Goal: Task Accomplishment & Management: Complete application form

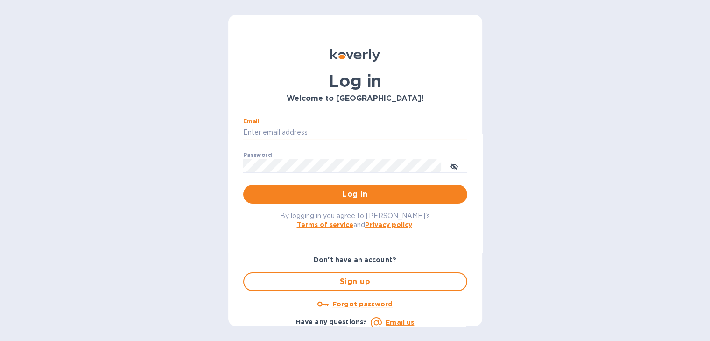
click at [303, 133] on input "Email" at bounding box center [355, 133] width 224 height 14
type input "steven@wmcross.com"
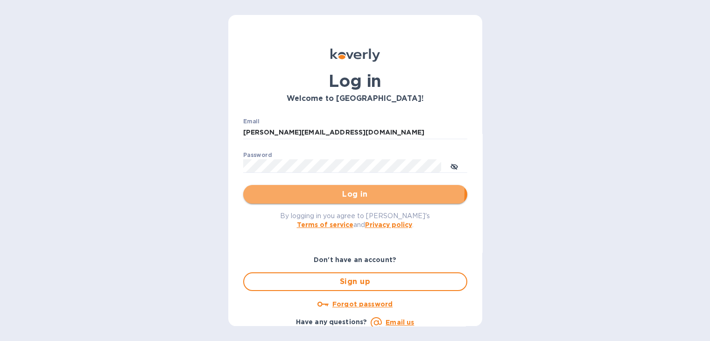
click at [329, 191] on span "Log in" at bounding box center [355, 194] width 209 height 11
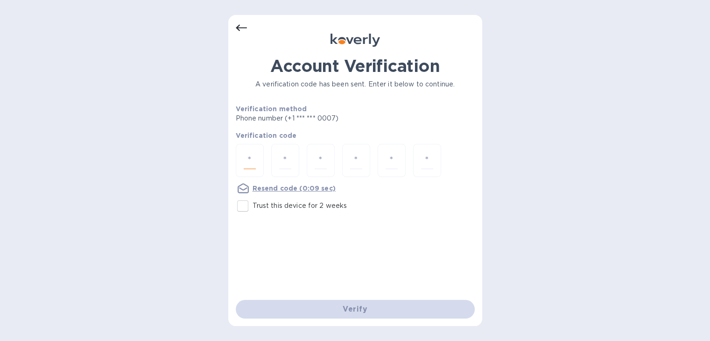
click at [254, 155] on input "number" at bounding box center [250, 160] width 12 height 17
type input "5"
type input "2"
type input "0"
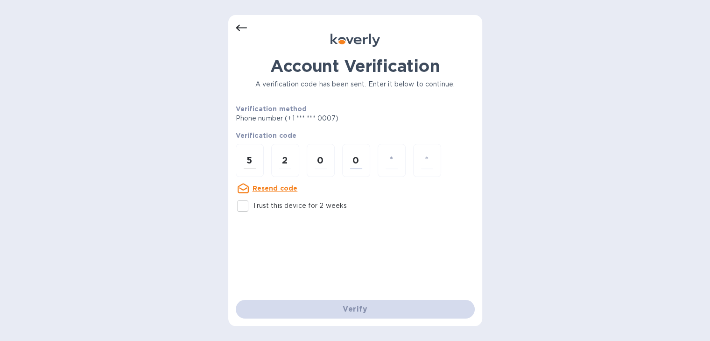
type input "2"
type input "8"
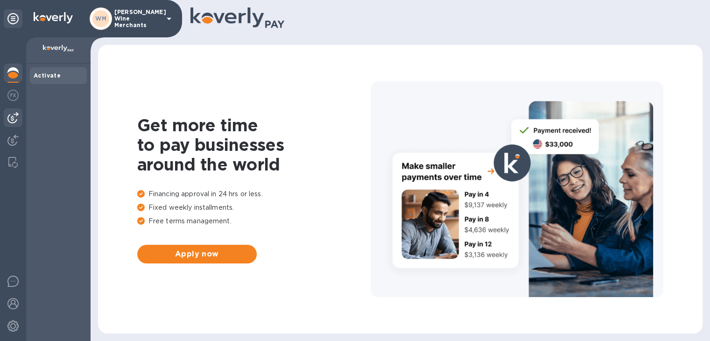
click at [13, 113] on img at bounding box center [12, 117] width 11 height 11
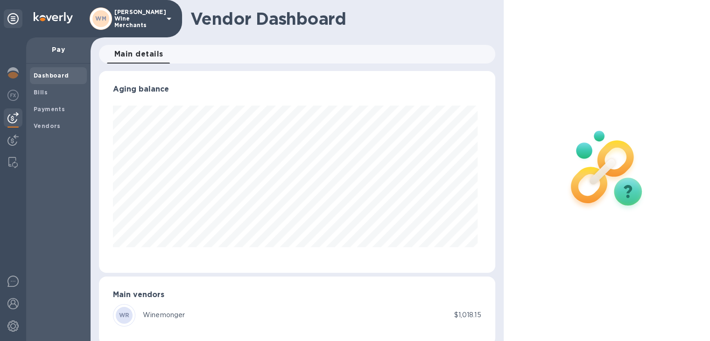
scroll to position [202, 392]
click at [53, 112] on b "Payments" at bounding box center [49, 109] width 31 height 7
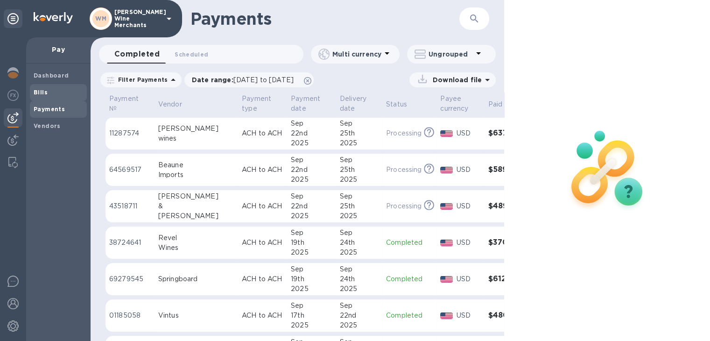
click at [42, 88] on span "Bills" at bounding box center [41, 92] width 14 height 9
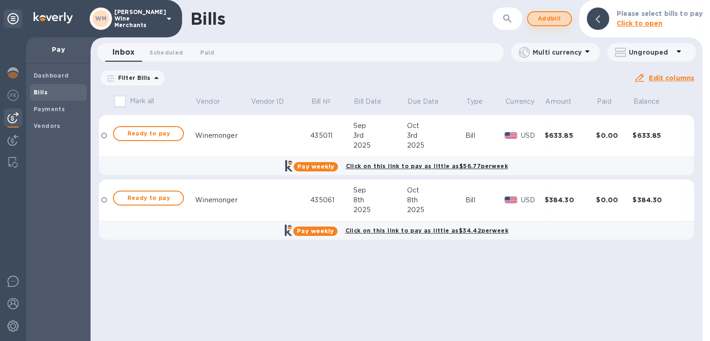
click at [564, 19] on span "Add bill" at bounding box center [550, 18] width 28 height 11
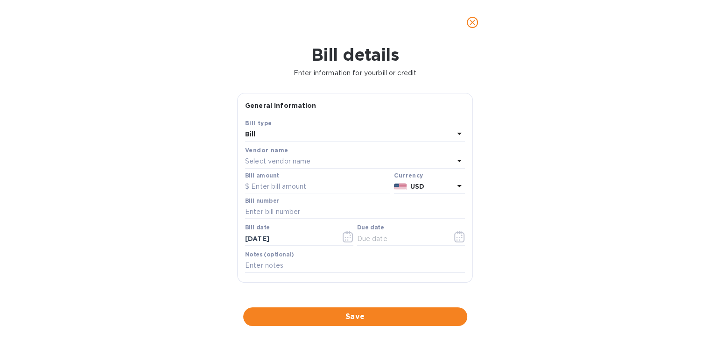
click at [275, 169] on div "Vendor name Select vendor name" at bounding box center [355, 156] width 224 height 27
click at [273, 166] on p "Select vendor name" at bounding box center [277, 161] width 65 height 10
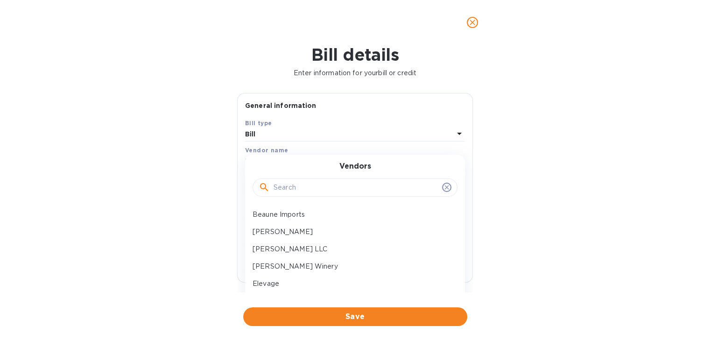
click at [281, 189] on input "text" at bounding box center [356, 188] width 165 height 14
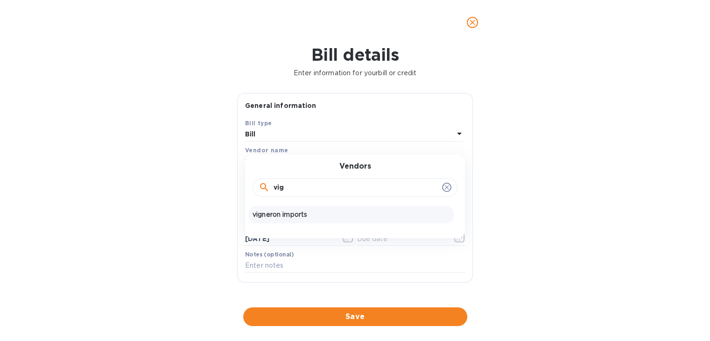
type input "vig"
click at [284, 219] on p "vigneron imports" at bounding box center [351, 215] width 197 height 10
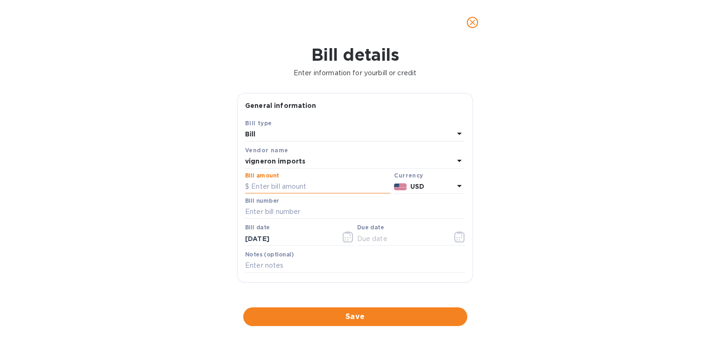
click at [282, 183] on input "text" at bounding box center [317, 187] width 145 height 14
type input "419.40"
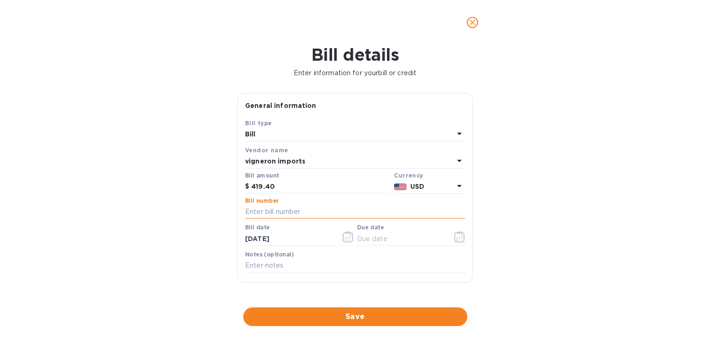
click at [275, 208] on input "text" at bounding box center [355, 212] width 220 height 14
type input "22614"
click at [455, 235] on icon "button" at bounding box center [459, 236] width 11 height 11
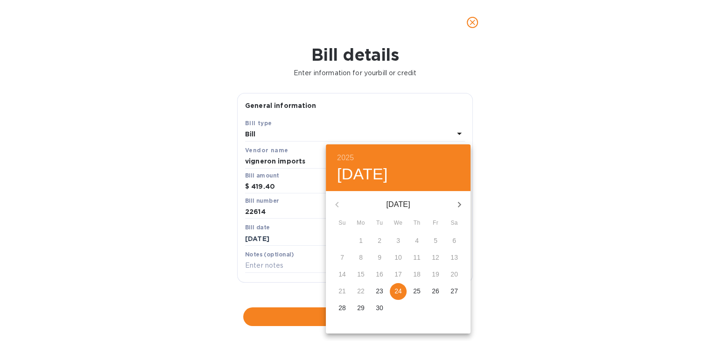
click at [459, 204] on icon "button" at bounding box center [459, 204] width 11 height 11
click at [381, 261] on span "4" at bounding box center [379, 257] width 17 height 9
type input "[DATE]"
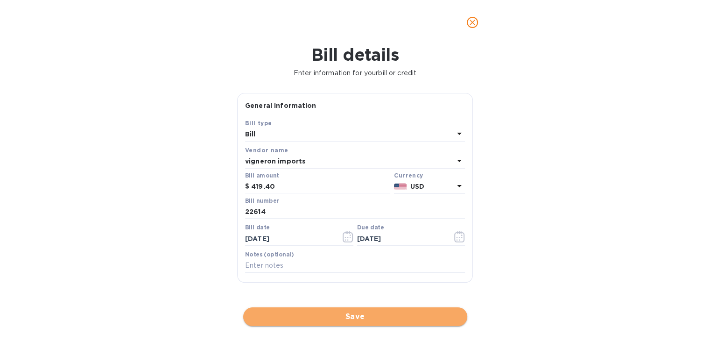
click at [344, 314] on span "Save" at bounding box center [355, 316] width 209 height 11
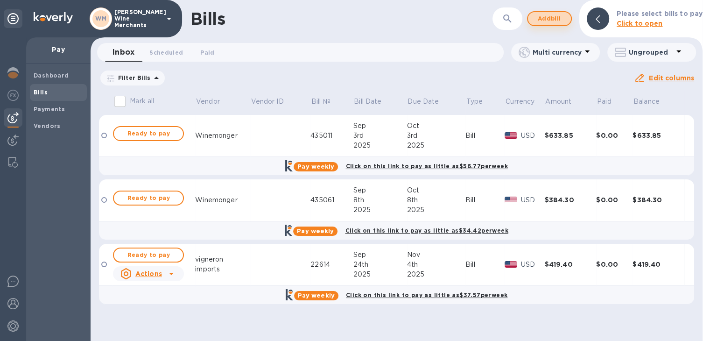
click at [557, 13] on span "Add bill" at bounding box center [550, 18] width 28 height 11
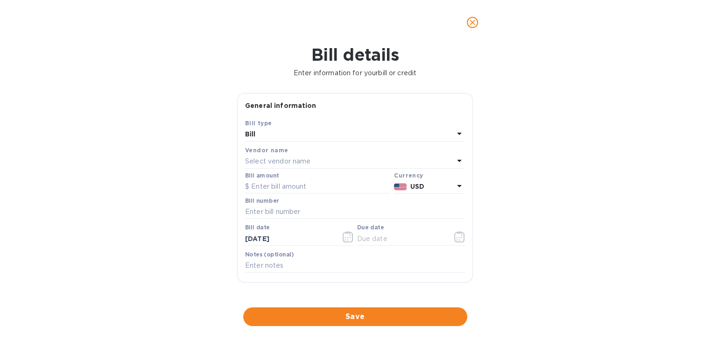
click at [302, 156] on p "Select vendor name" at bounding box center [277, 161] width 65 height 10
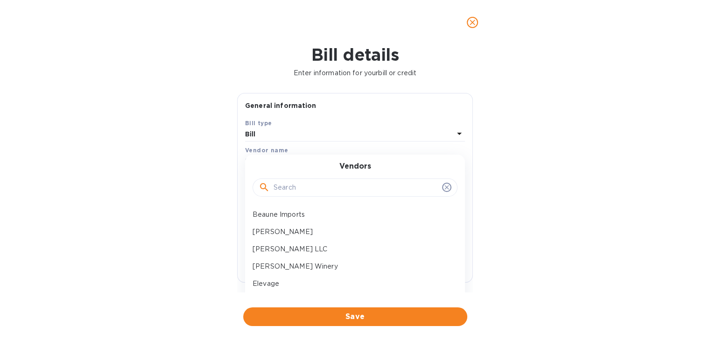
click at [296, 186] on input "text" at bounding box center [356, 188] width 165 height 14
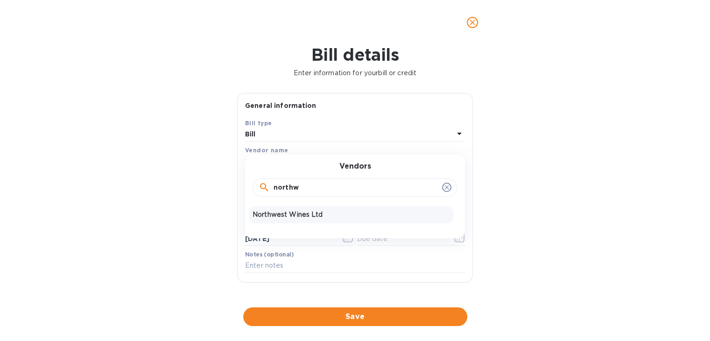
type input "northw"
click at [296, 220] on div "Northwest Wines Ltd" at bounding box center [351, 214] width 205 height 17
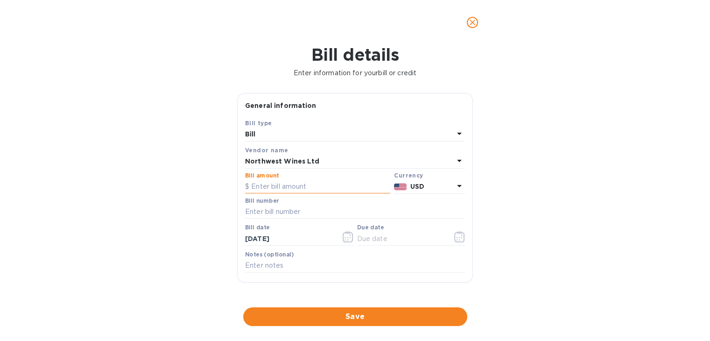
click at [281, 190] on input "text" at bounding box center [317, 187] width 145 height 14
type input "855"
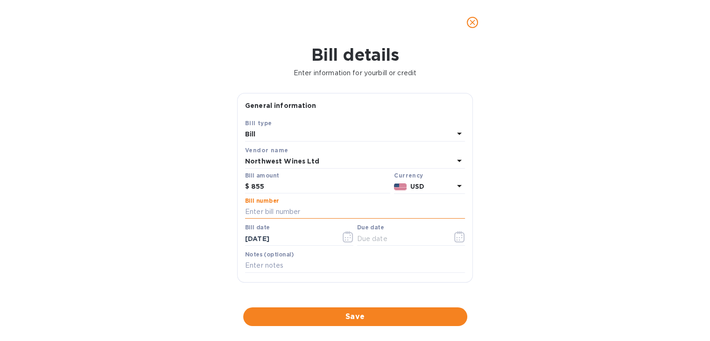
click at [281, 217] on input "text" at bounding box center [355, 212] width 220 height 14
type input "145588"
click at [461, 235] on icon "button" at bounding box center [461, 234] width 1 height 1
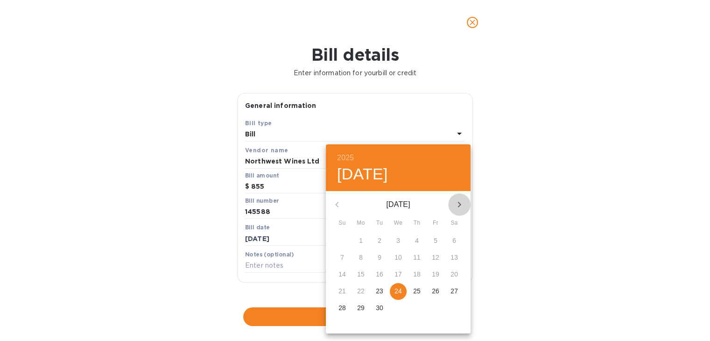
click at [464, 204] on icon "button" at bounding box center [459, 204] width 11 height 11
click at [458, 201] on icon "button" at bounding box center [459, 204] width 11 height 11
click at [376, 254] on span "4" at bounding box center [379, 257] width 17 height 9
type input "[DATE]"
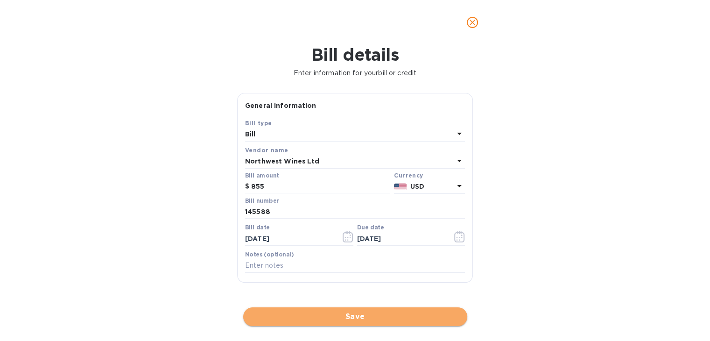
click at [357, 314] on span "Save" at bounding box center [355, 316] width 209 height 11
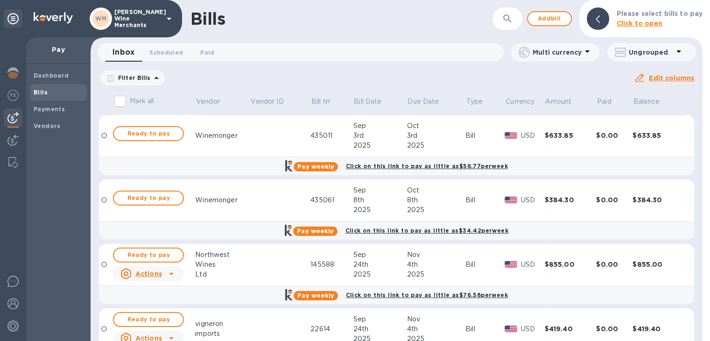
scroll to position [40, 0]
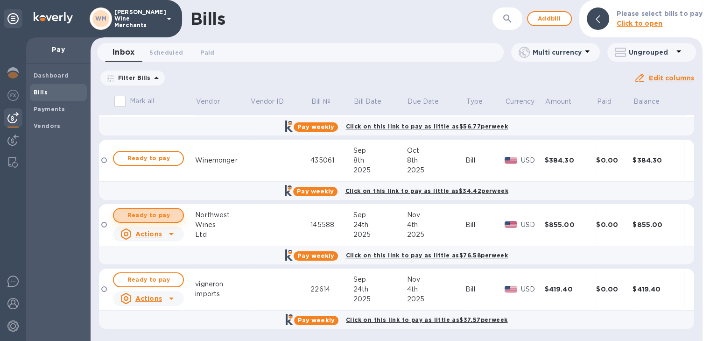
click at [145, 213] on span "Ready to pay" at bounding box center [148, 215] width 54 height 11
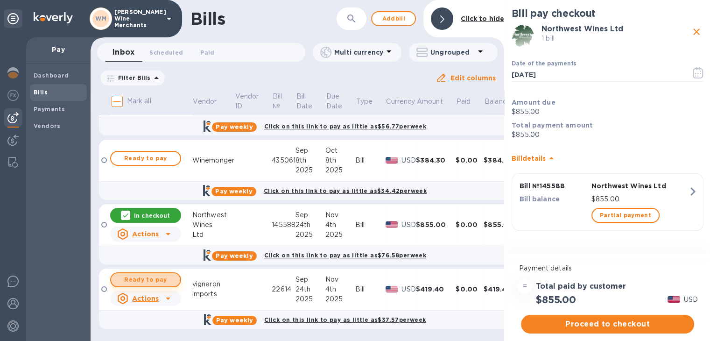
click at [138, 286] on button "Ready to pay" at bounding box center [145, 279] width 71 height 15
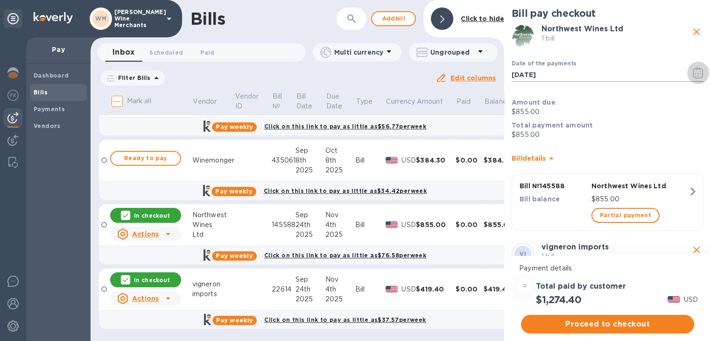
click at [687, 76] on button "button" at bounding box center [698, 73] width 22 height 22
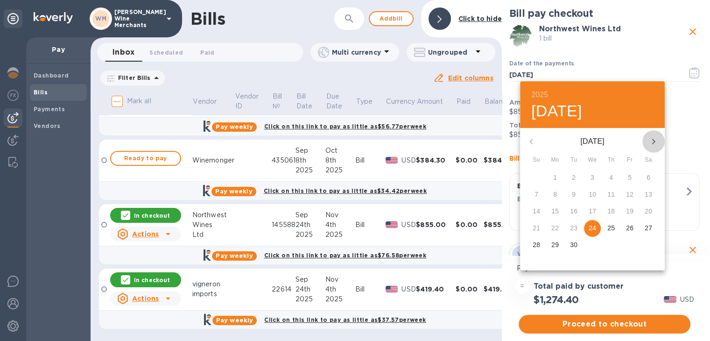
click at [650, 139] on icon "button" at bounding box center [653, 141] width 11 height 11
click at [554, 192] on p "3" at bounding box center [555, 194] width 4 height 9
type input "[DATE]"
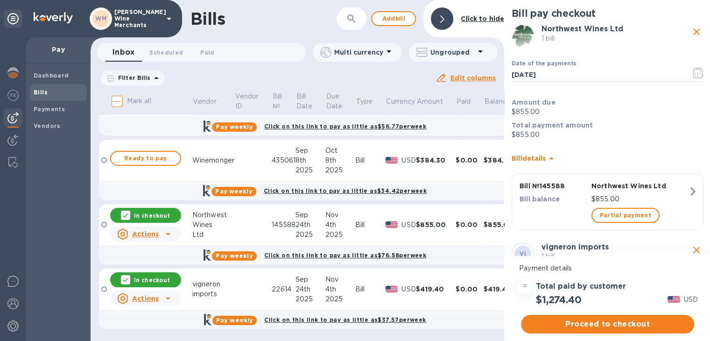
scroll to position [211, 0]
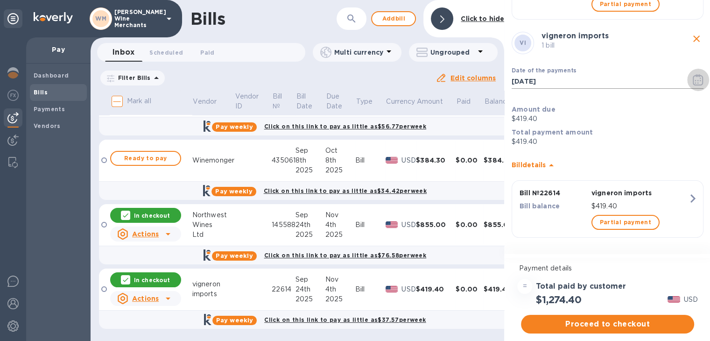
click at [693, 80] on icon "button" at bounding box center [698, 79] width 11 height 11
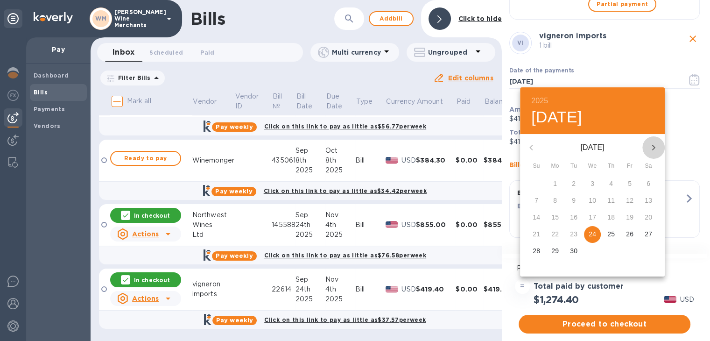
click at [653, 150] on icon "button" at bounding box center [653, 147] width 11 height 11
click at [557, 201] on span "3" at bounding box center [555, 200] width 17 height 9
type input "[DATE]"
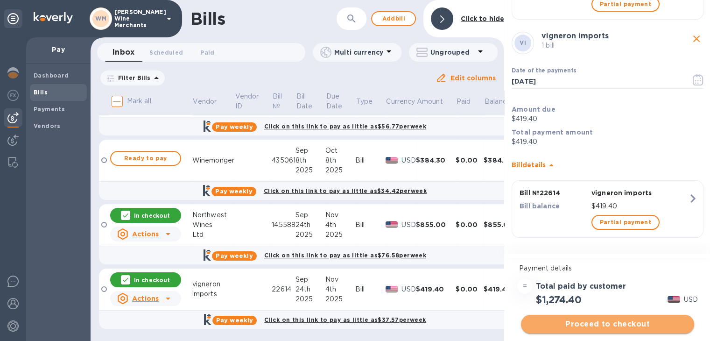
click at [604, 320] on span "Proceed to checkout" at bounding box center [608, 323] width 158 height 11
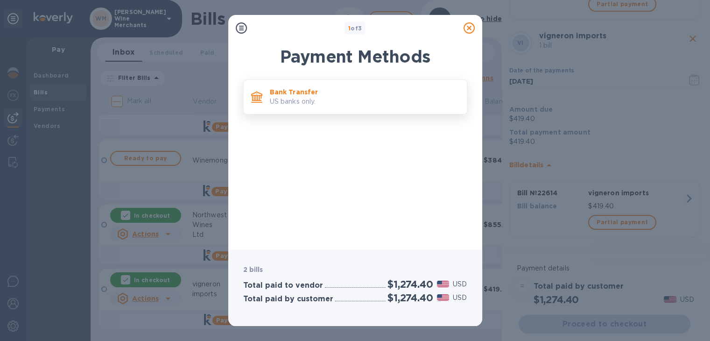
click at [289, 88] on p "Bank Transfer" at bounding box center [365, 91] width 190 height 9
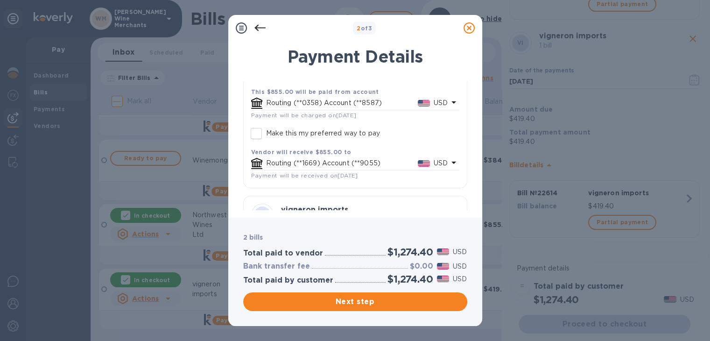
scroll to position [65, 0]
click at [258, 135] on input "Make this my preferred way to pay" at bounding box center [257, 134] width 20 height 20
checkbox input "true"
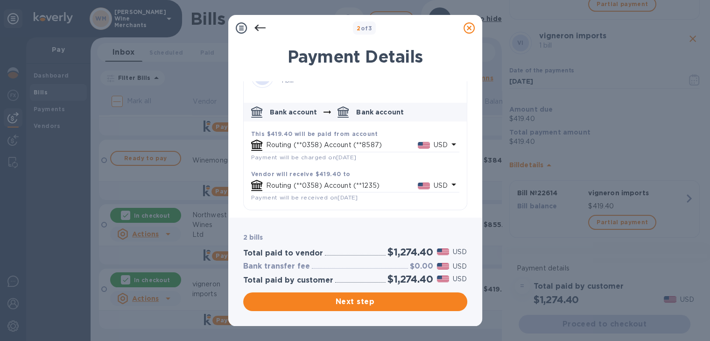
scroll to position [205, 0]
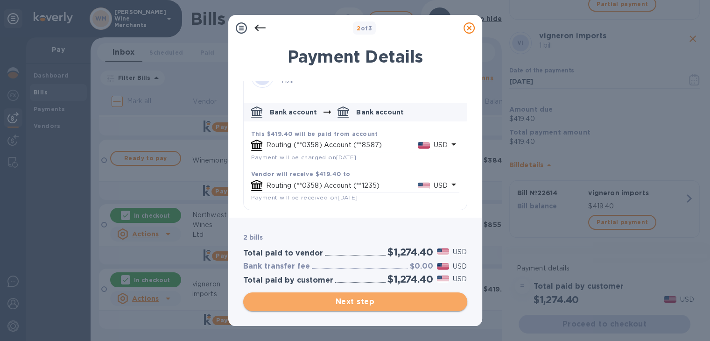
click at [353, 307] on span "Next step" at bounding box center [355, 301] width 209 height 11
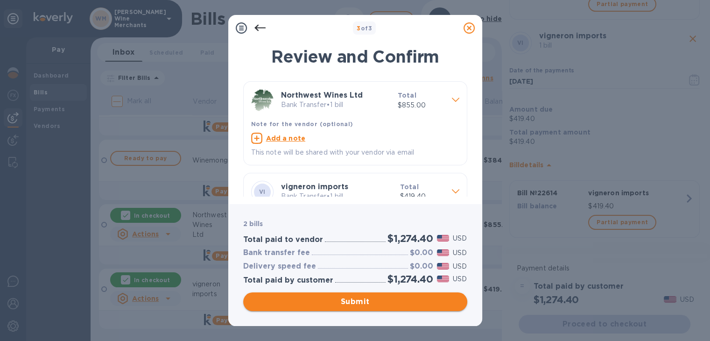
click at [353, 307] on span "Submit" at bounding box center [355, 301] width 209 height 11
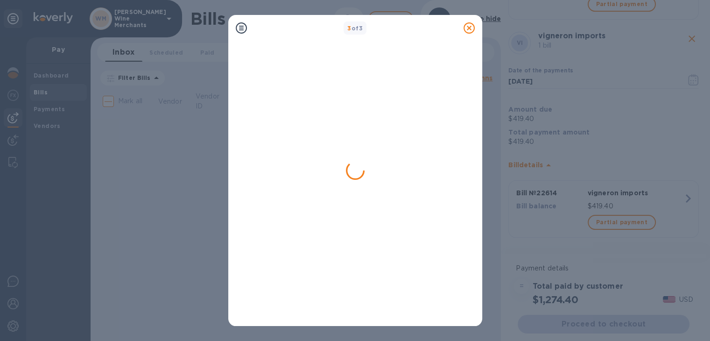
scroll to position [0, 0]
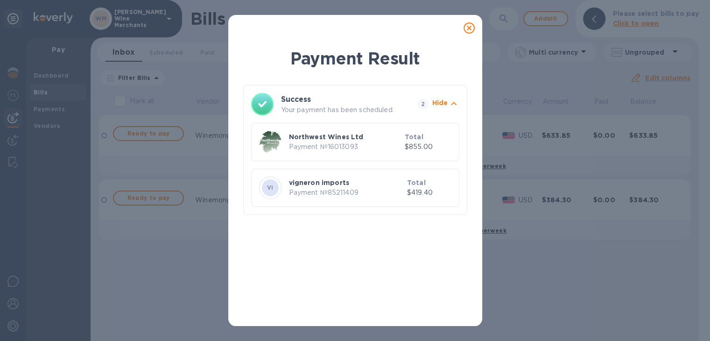
click at [472, 28] on icon at bounding box center [469, 27] width 11 height 11
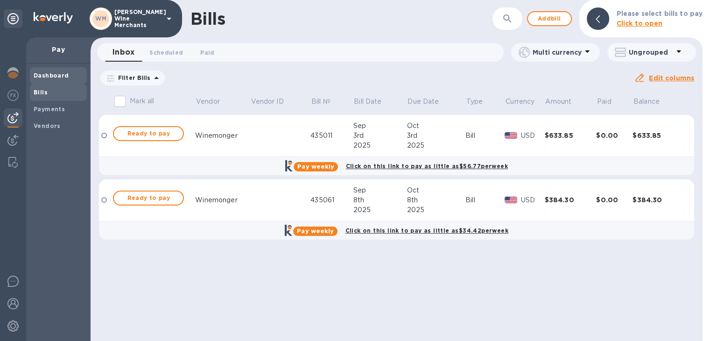
click at [53, 80] on div "Dashboard" at bounding box center [58, 75] width 57 height 17
